Goal: Obtain resource: Download file/media

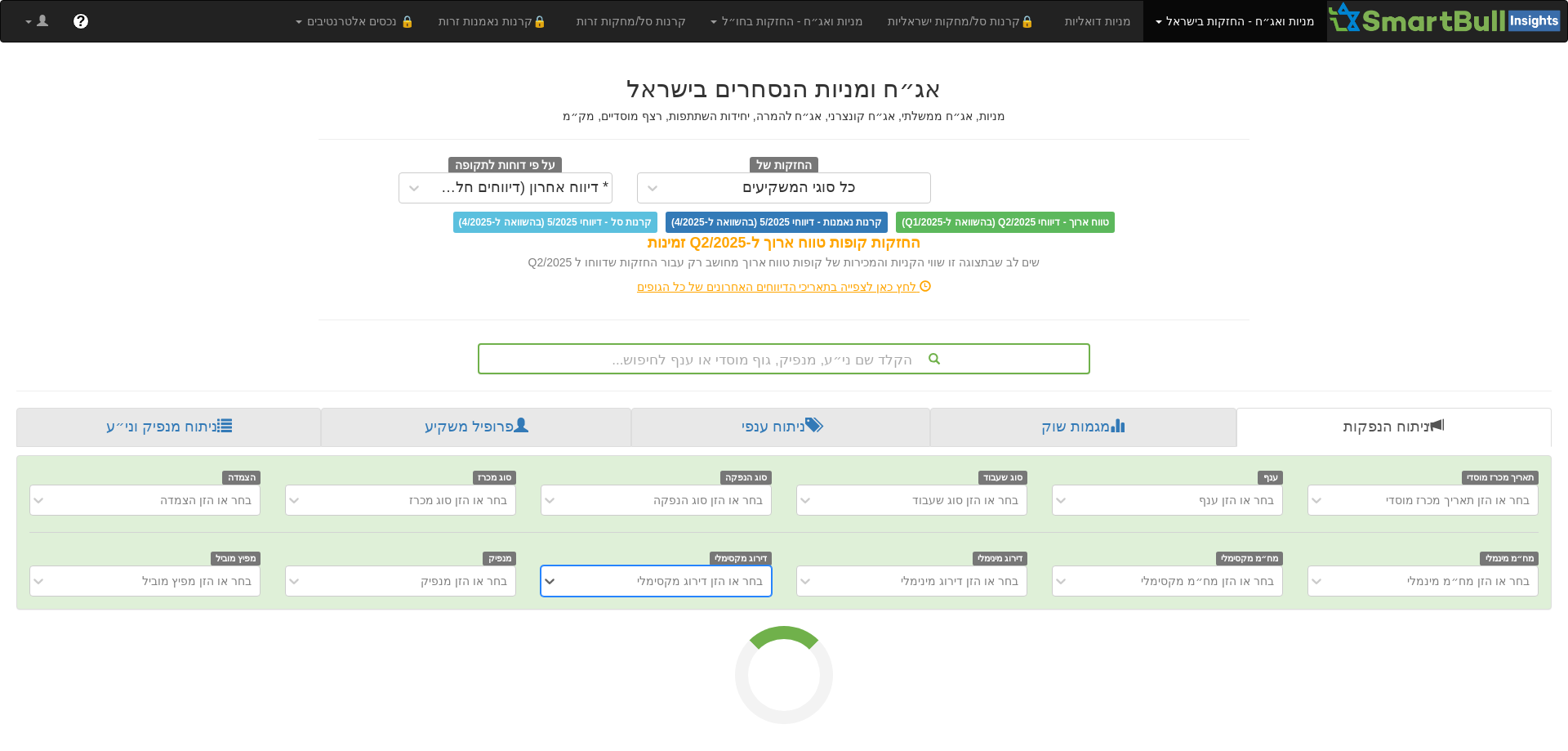
click at [866, 357] on div "הקלד שם ני״ע, מנפיק, גוף מוסדי או ענף לחיפוש..." at bounding box center [784, 359] width 610 height 28
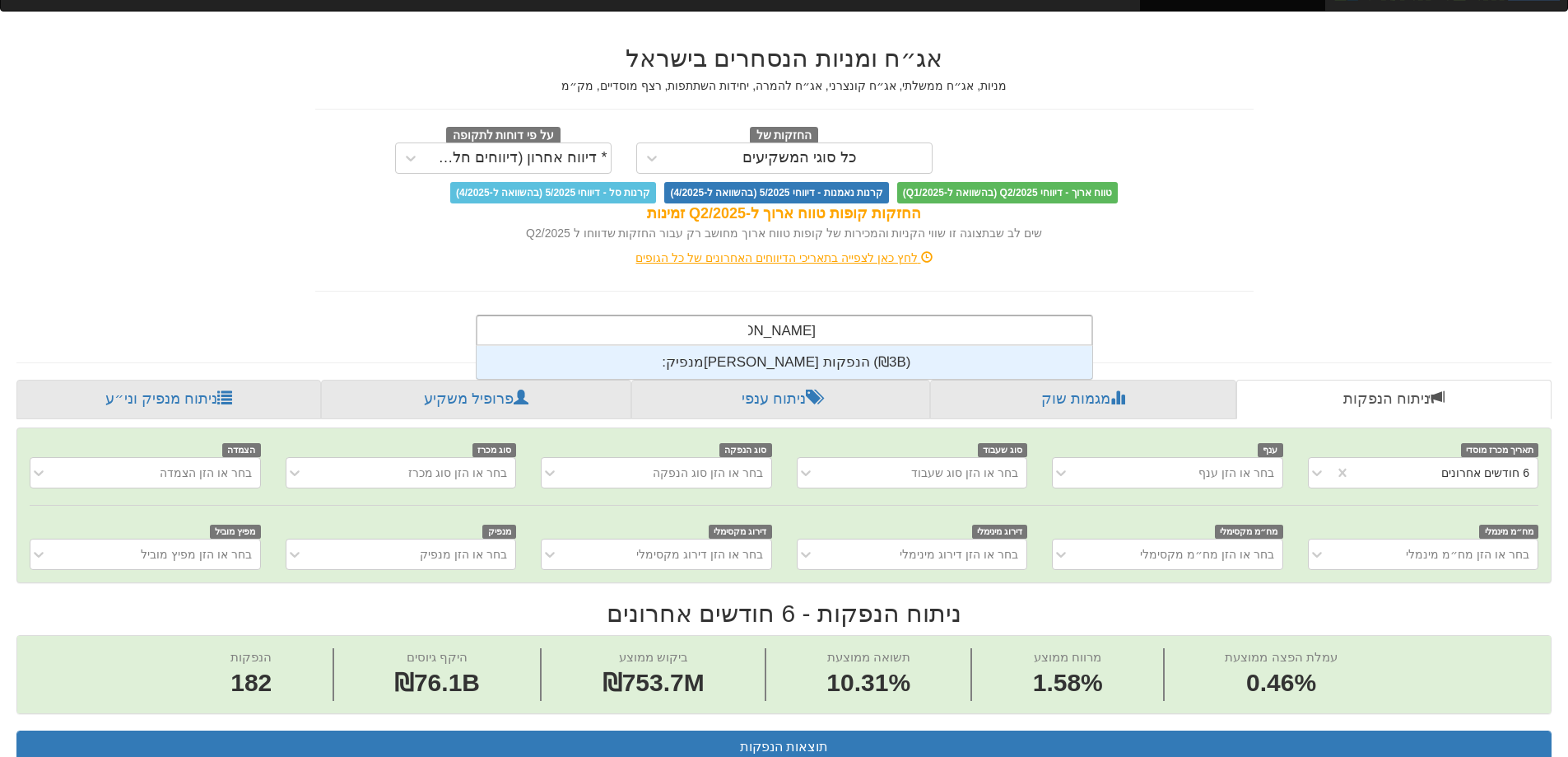
scroll to position [164, 0]
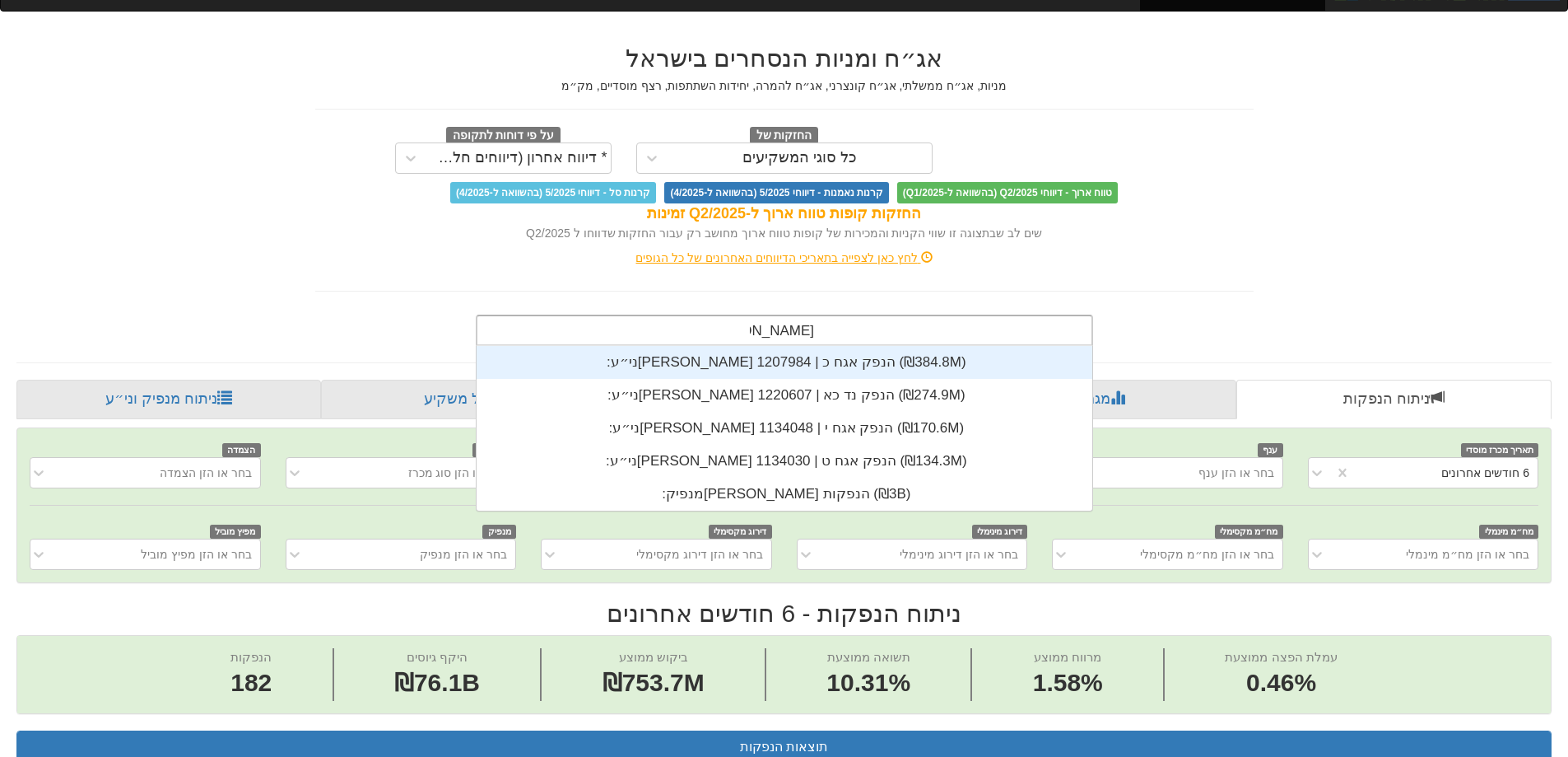
type input "[PERSON_NAME] הנפ"
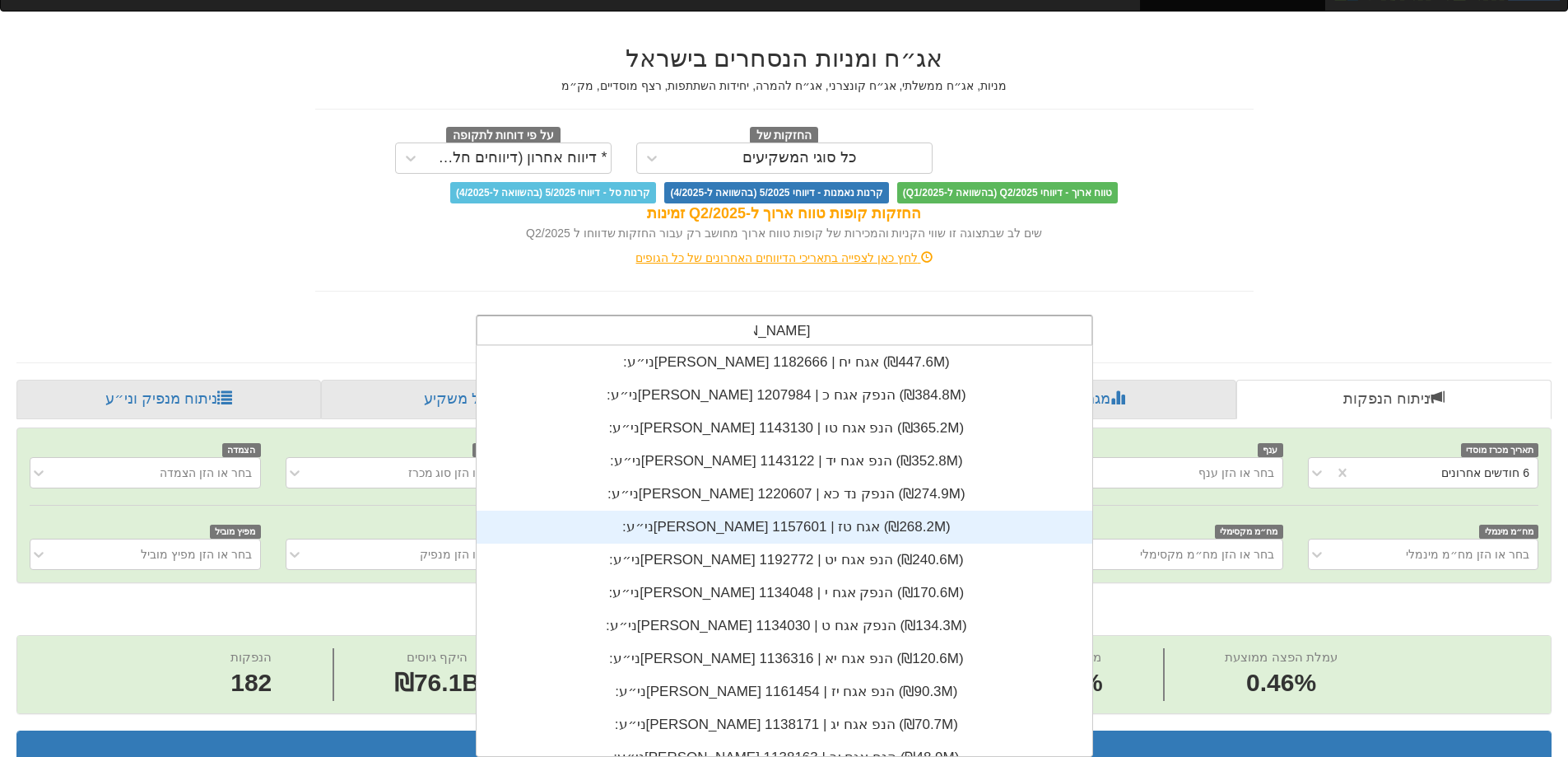
click at [784, 529] on div "ני״ע: ‏[PERSON_NAME] אגח טז | 1157601 ‎(₪268.2M)‎" at bounding box center [784, 527] width 615 height 33
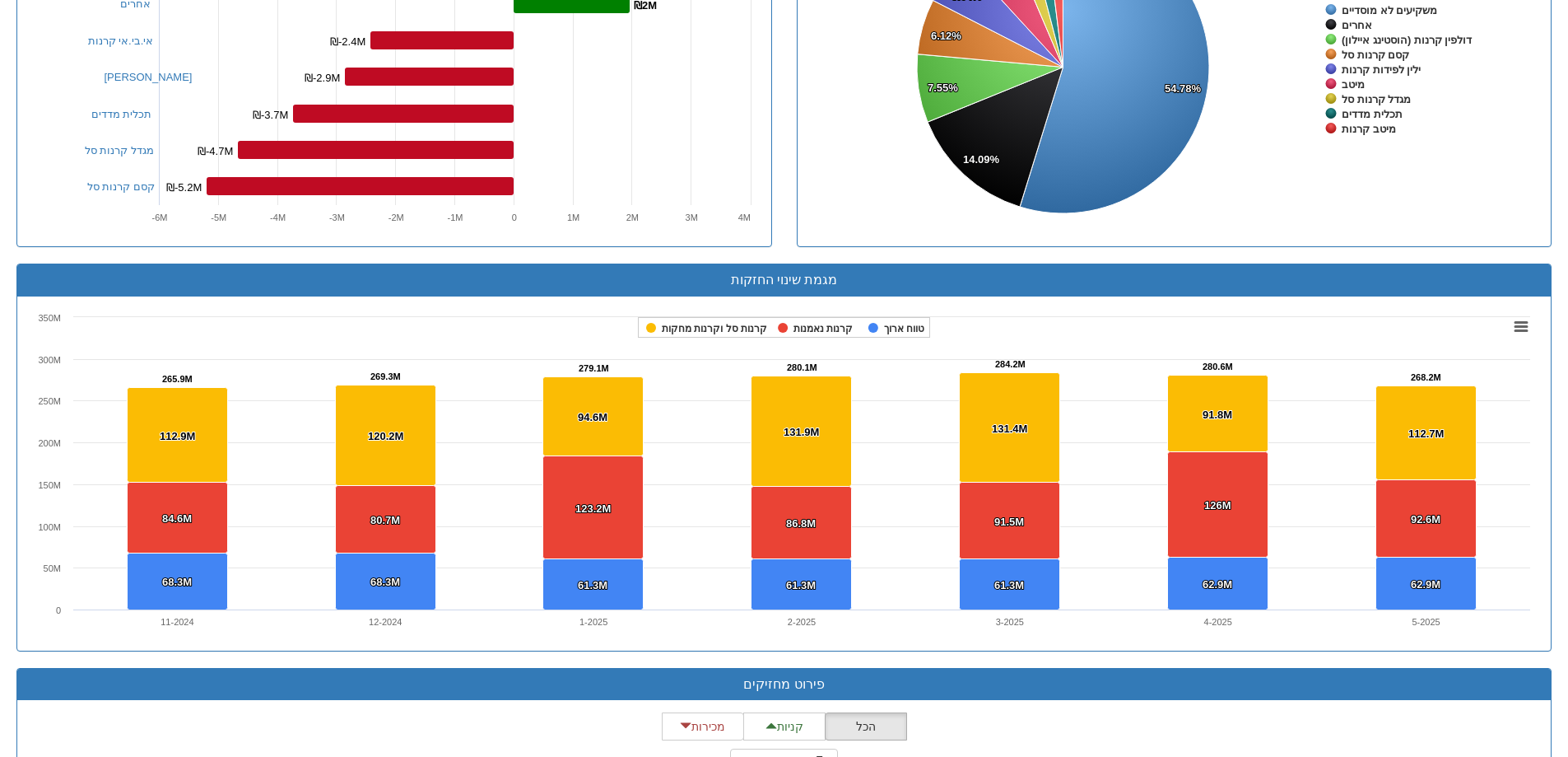
scroll to position [1071, 0]
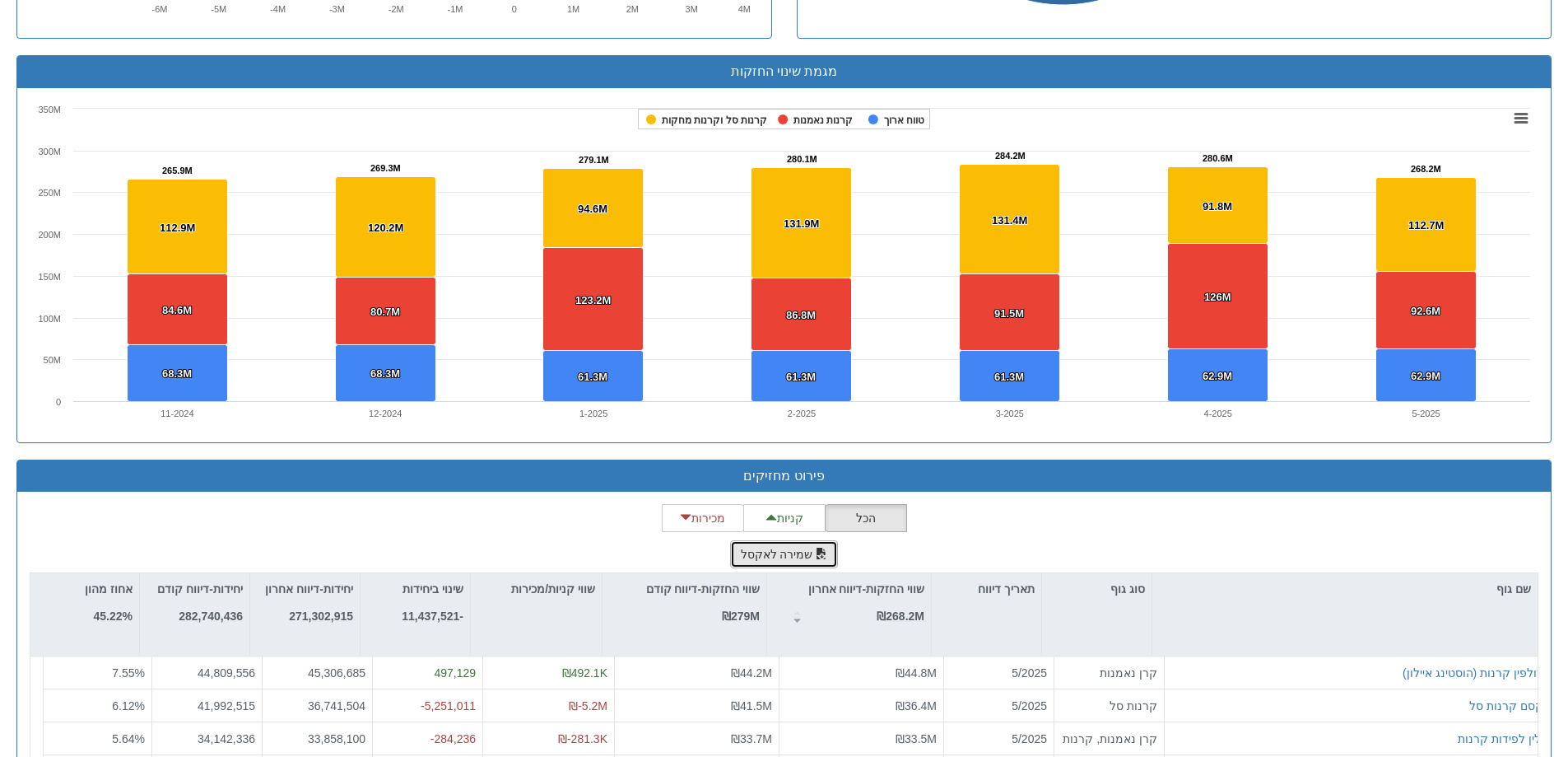
click at [786, 551] on button "שמירה לאקסל" at bounding box center [784, 554] width 109 height 28
